Goal: Download file/media

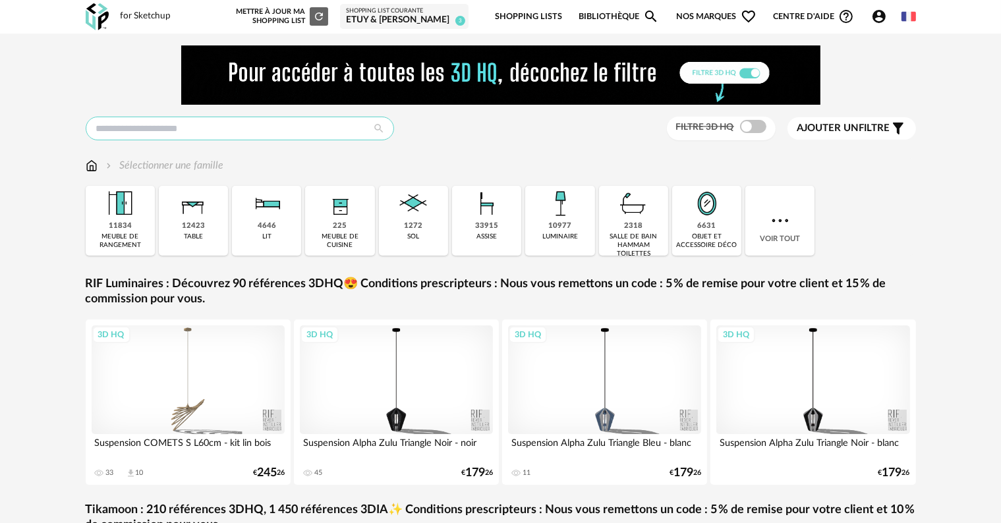
click at [244, 134] on input "text" at bounding box center [240, 129] width 309 height 24
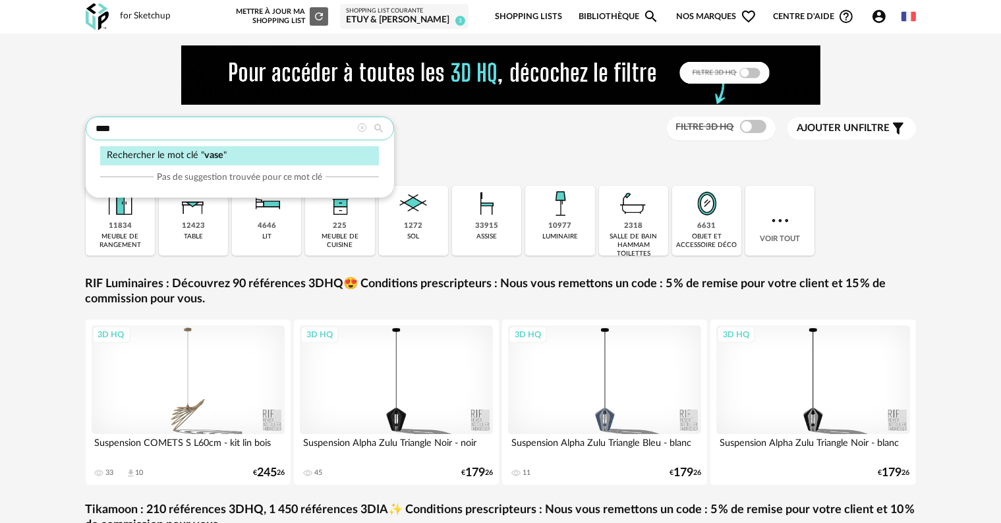
type input "****"
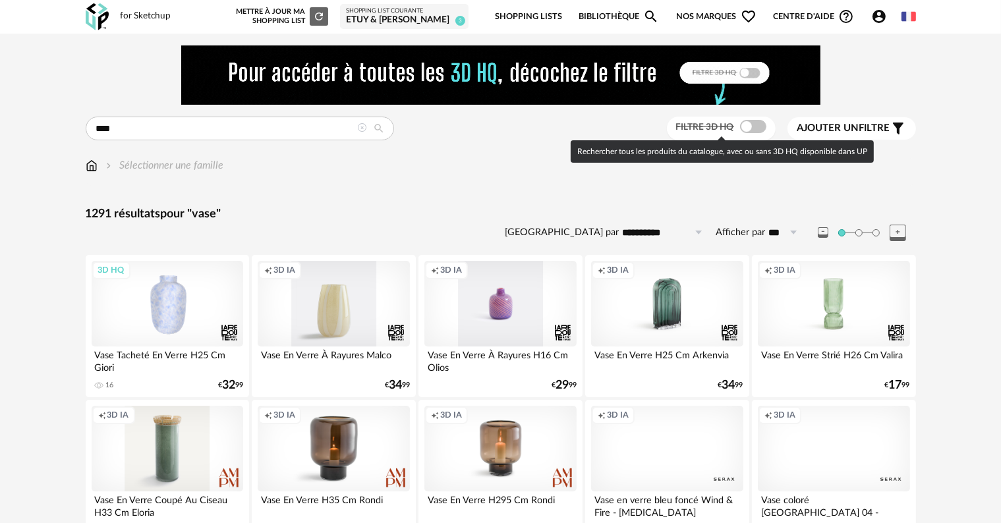
click at [759, 129] on span at bounding box center [753, 126] width 26 height 13
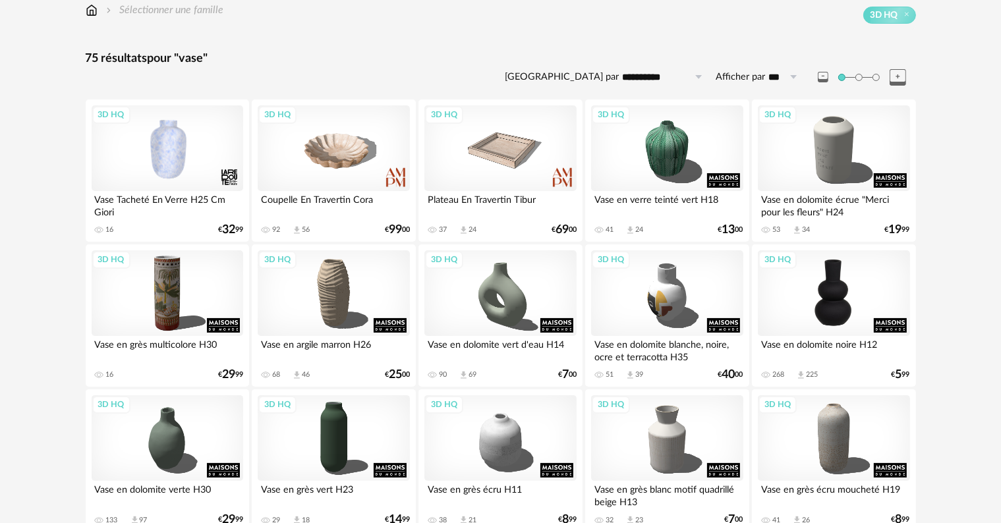
scroll to position [198, 0]
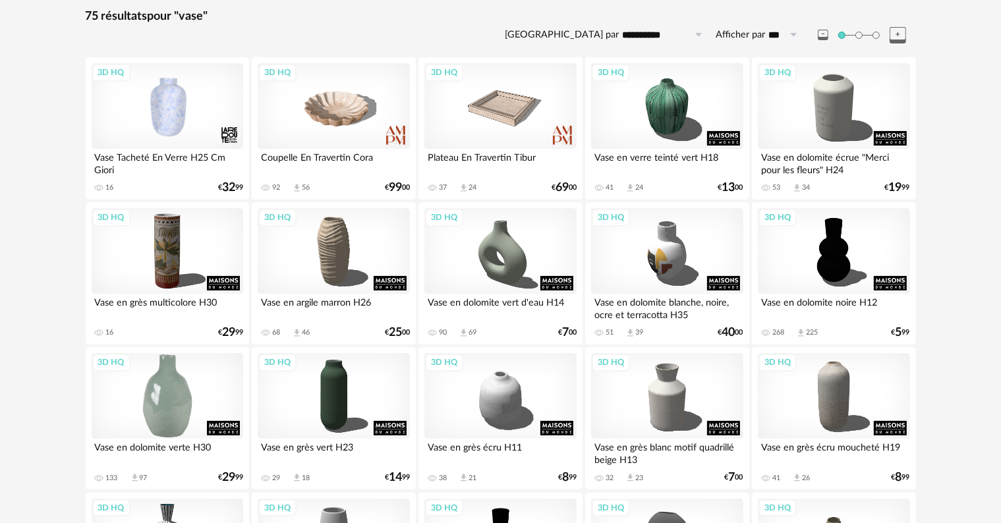
click at [156, 409] on div "3D HQ" at bounding box center [168, 396] width 152 height 86
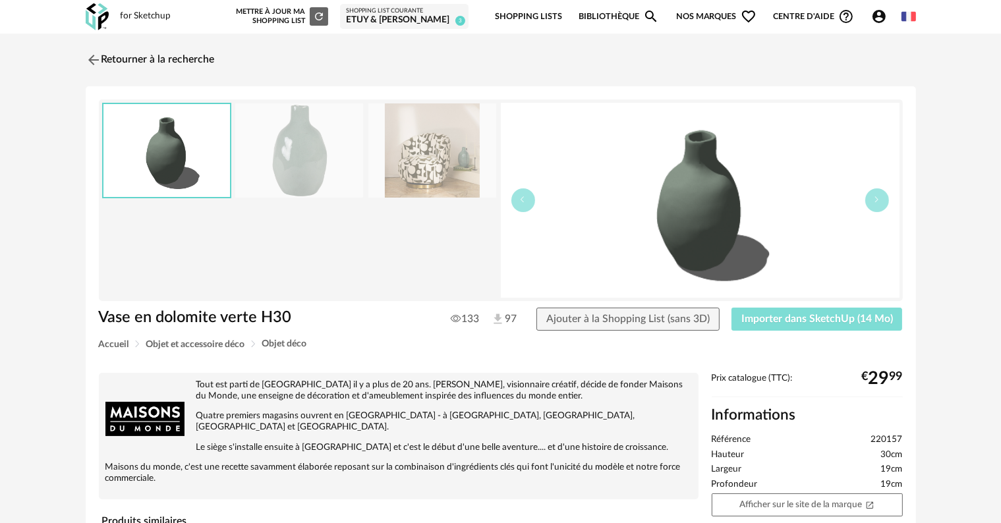
click at [771, 314] on span "Importer dans SketchUp (14 Mo)" at bounding box center [818, 319] width 152 height 11
click at [121, 59] on link "Retourner à la recherche" at bounding box center [146, 59] width 129 height 29
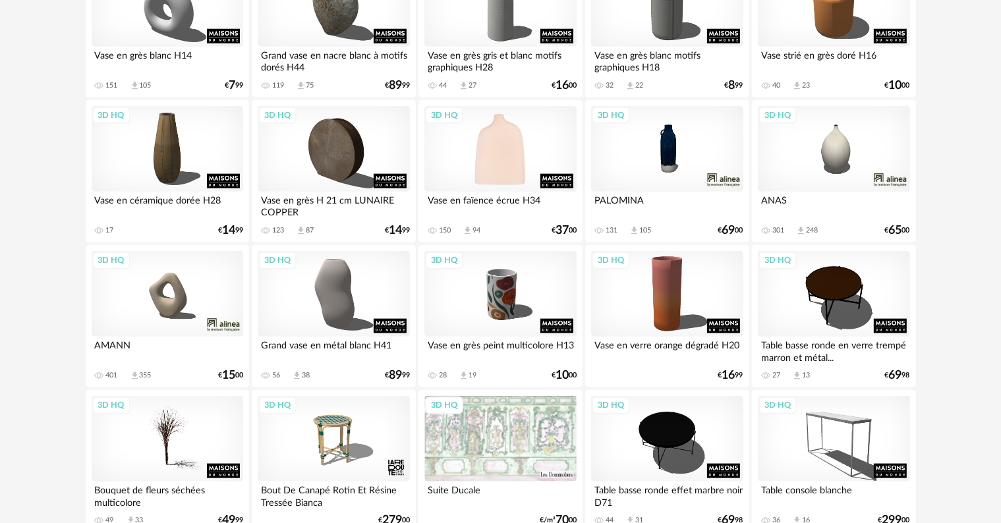
scroll to position [1486, 0]
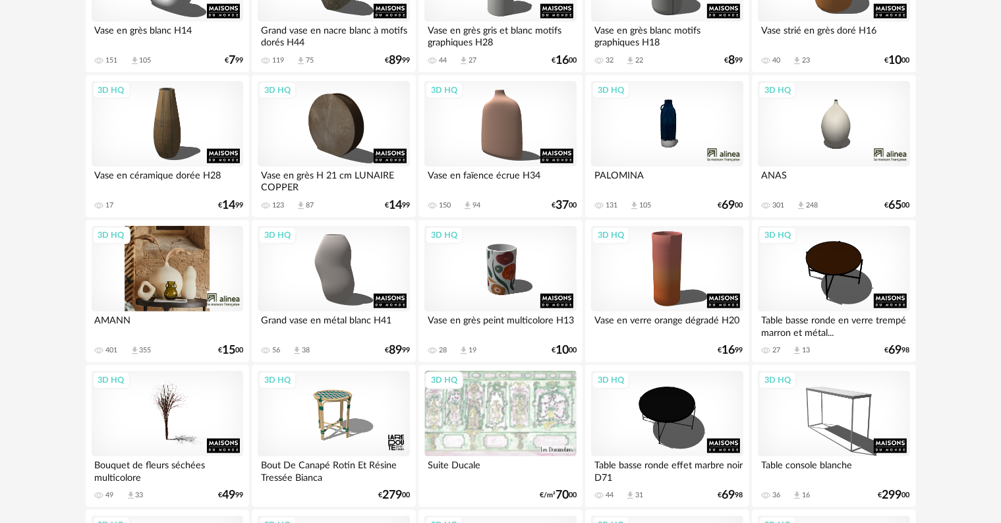
click at [147, 268] on div "3D HQ" at bounding box center [168, 269] width 152 height 86
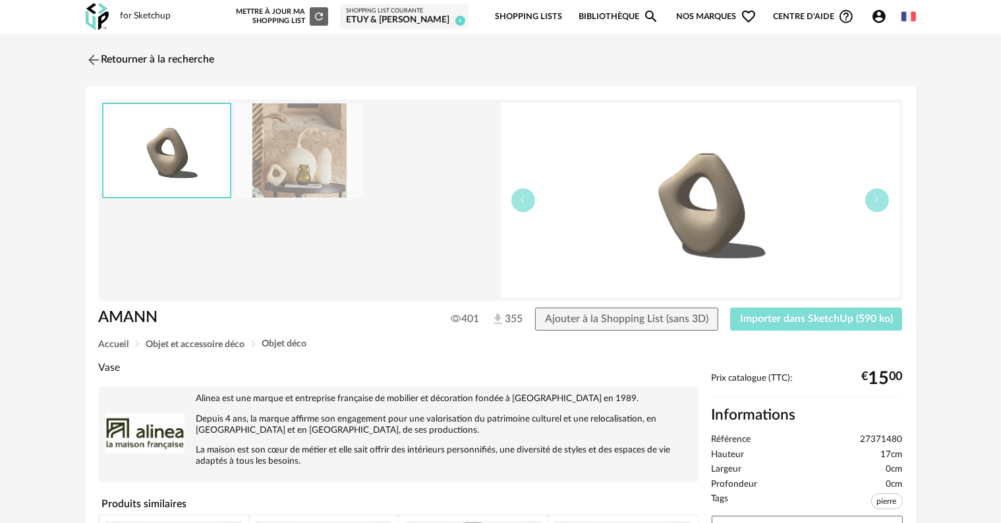
click at [830, 323] on span "Importer dans SketchUp (590 ko)" at bounding box center [816, 319] width 153 height 11
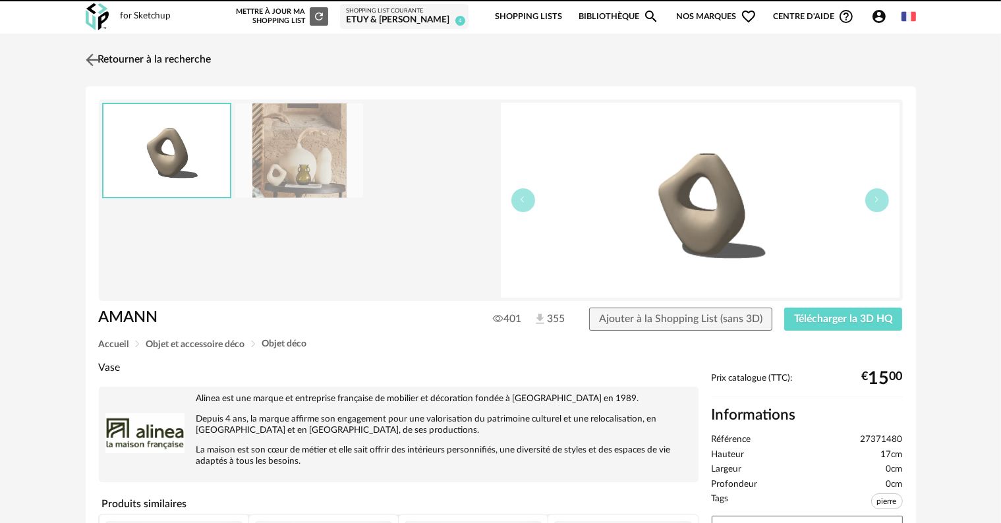
click at [95, 59] on img at bounding box center [91, 59] width 19 height 19
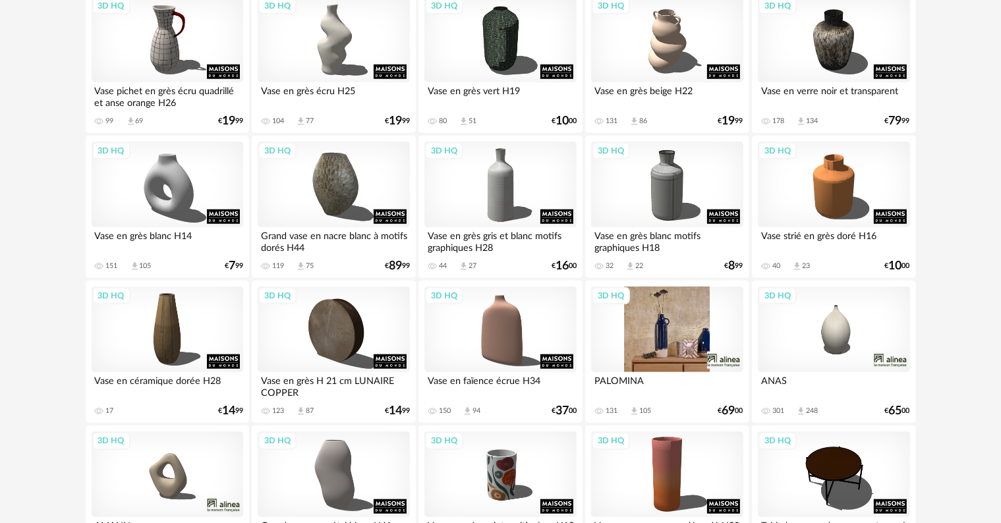
scroll to position [1262, 0]
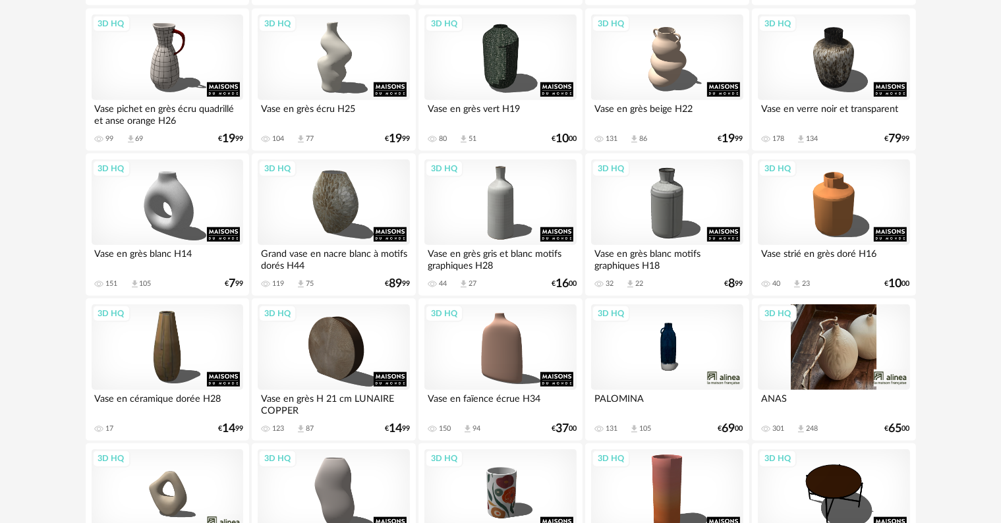
click at [850, 364] on div "3D HQ" at bounding box center [834, 348] width 152 height 86
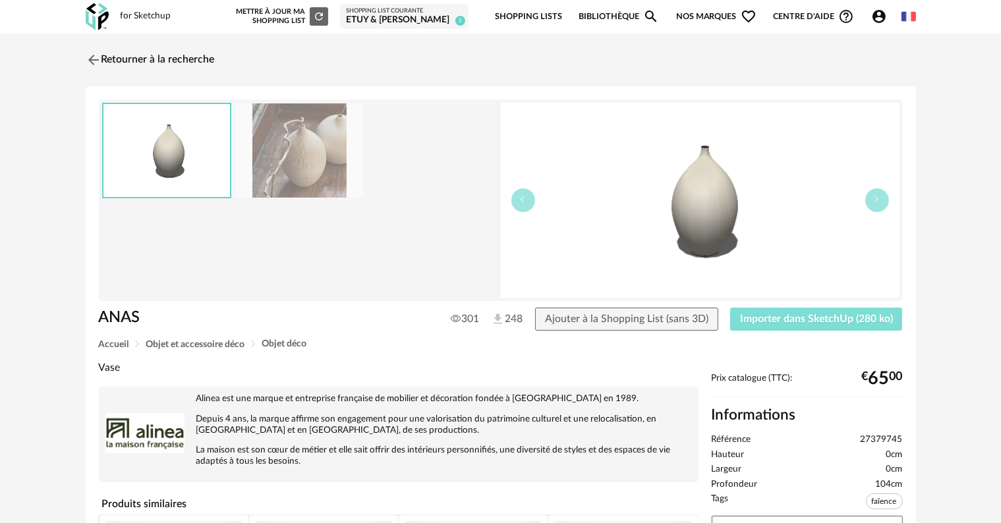
click at [839, 319] on span "Importer dans SketchUp (280 ko)" at bounding box center [816, 319] width 153 height 11
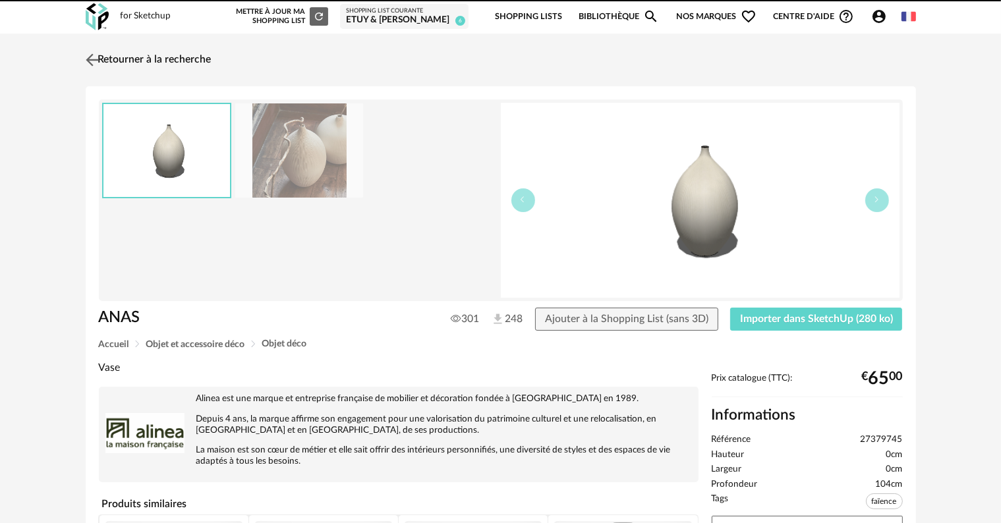
click at [142, 65] on link "Retourner à la recherche" at bounding box center [146, 59] width 129 height 29
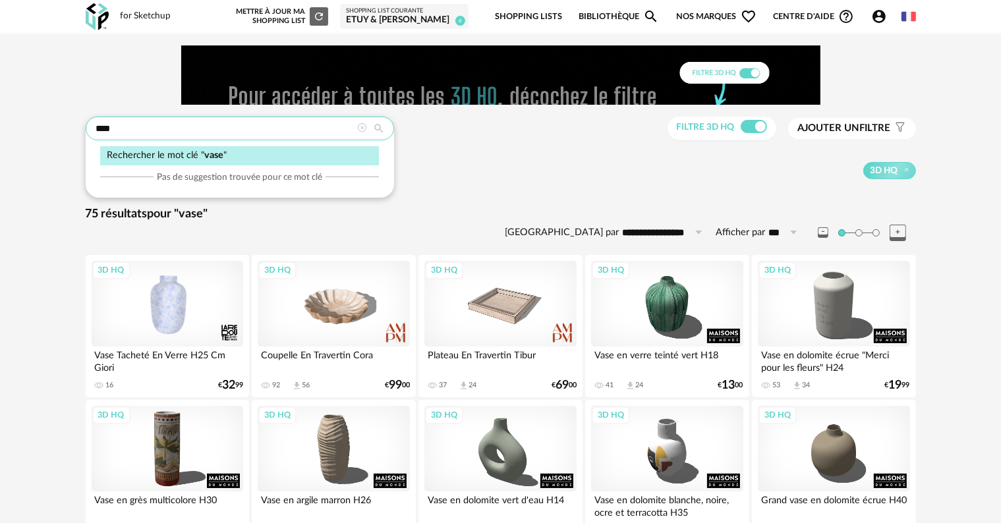
drag, startPoint x: 140, startPoint y: 127, endPoint x: 32, endPoint y: 137, distance: 108.6
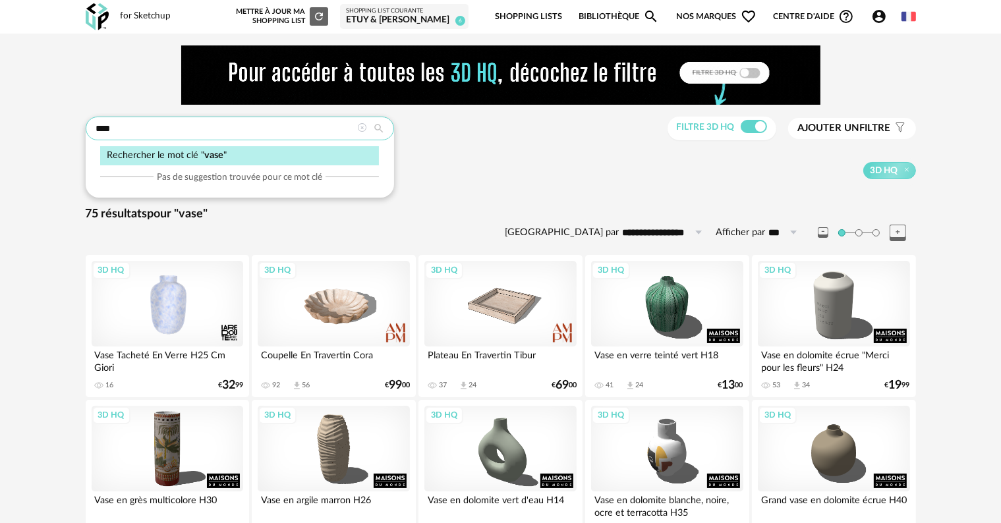
type input "********"
type input "**********"
